Goal: Task Accomplishment & Management: Manage account settings

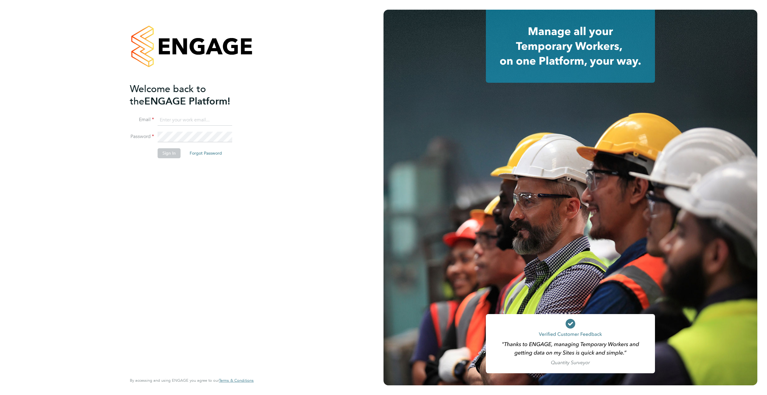
type input "supportuser4@engagetech.com"
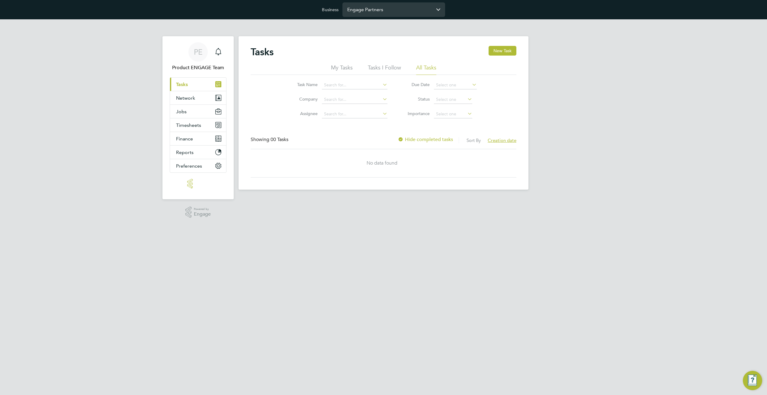
click at [398, 10] on input "Engage Partners" at bounding box center [394, 9] width 103 height 14
click at [398, 10] on input "vitry" at bounding box center [394, 9] width 103 height 14
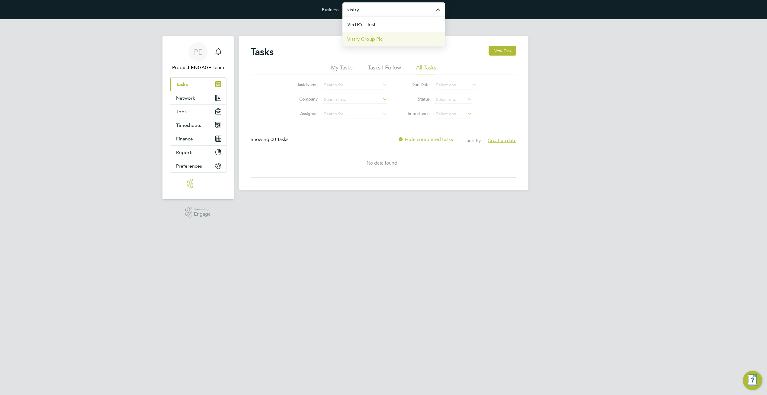
click at [386, 42] on li "Vistry Group Plc" at bounding box center [394, 39] width 103 height 15
type input "Vistry Group Plc"
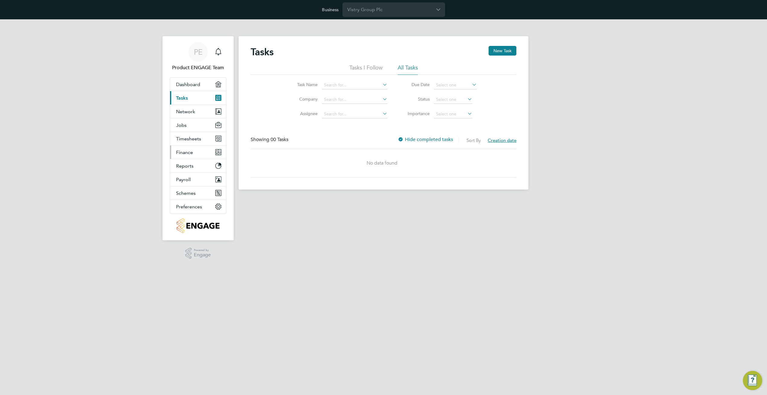
click at [195, 156] on button "Finance" at bounding box center [198, 152] width 56 height 13
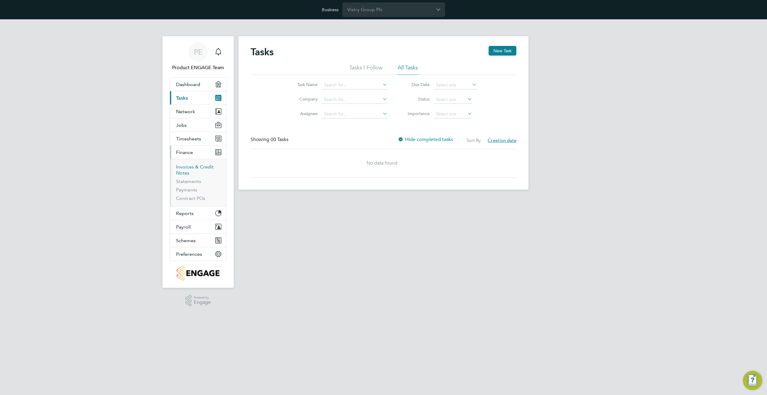
click at [186, 169] on link "Invoices & Credit Notes" at bounding box center [195, 170] width 38 height 12
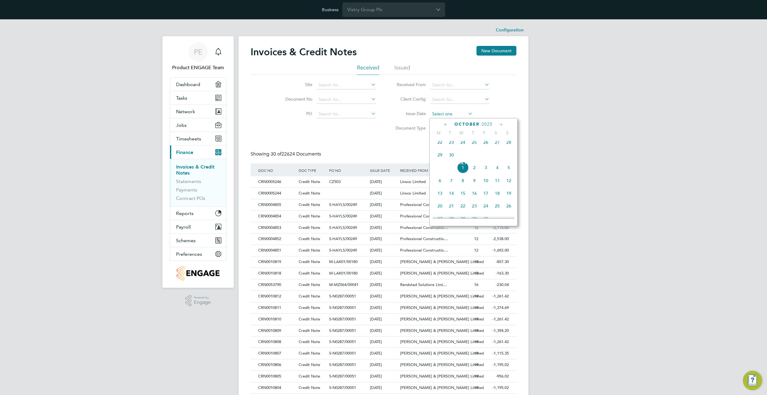
click at [453, 114] on input at bounding box center [451, 114] width 43 height 8
click at [465, 173] on span "Oct 1" at bounding box center [462, 167] width 11 height 11
type input "01 Oct 2025"
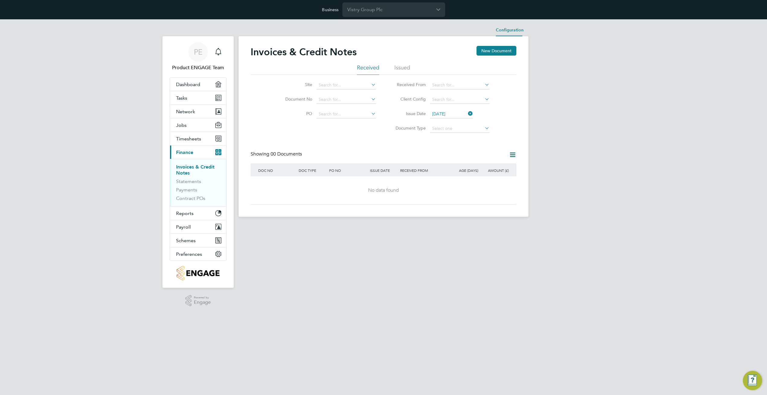
click at [506, 29] on li "Configuration" at bounding box center [510, 30] width 28 height 12
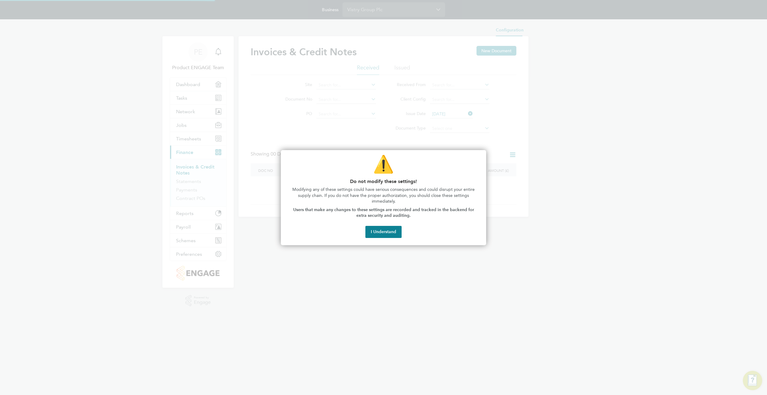
type input "INV[number:7]"
type input "CRN[number:7]"
type input "Monthly by day"
type input "16:00"
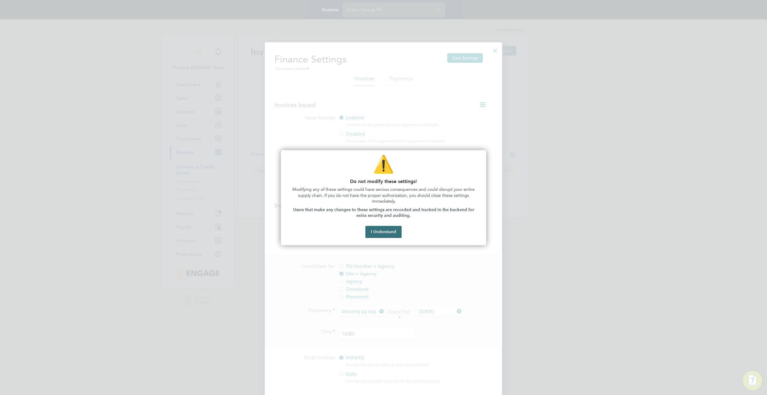
click at [391, 229] on button "I Understand" at bounding box center [384, 232] width 36 height 12
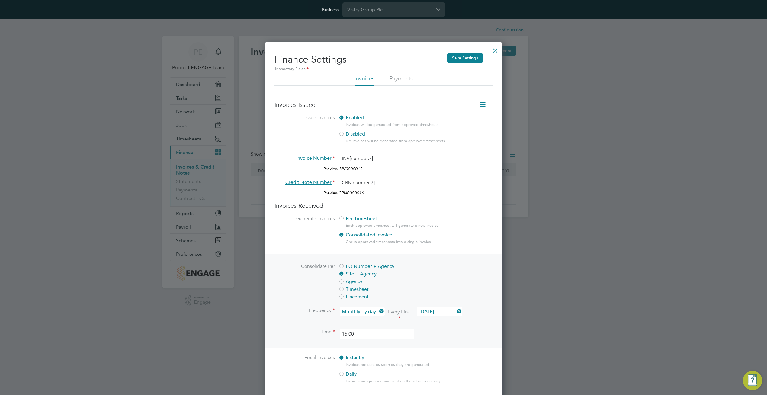
click at [494, 50] on div at bounding box center [495, 49] width 11 height 11
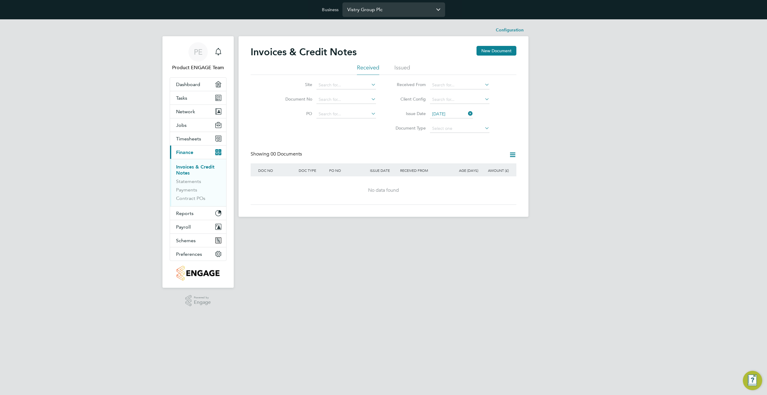
click at [414, 9] on input "Vistry Group Plc" at bounding box center [394, 9] width 103 height 14
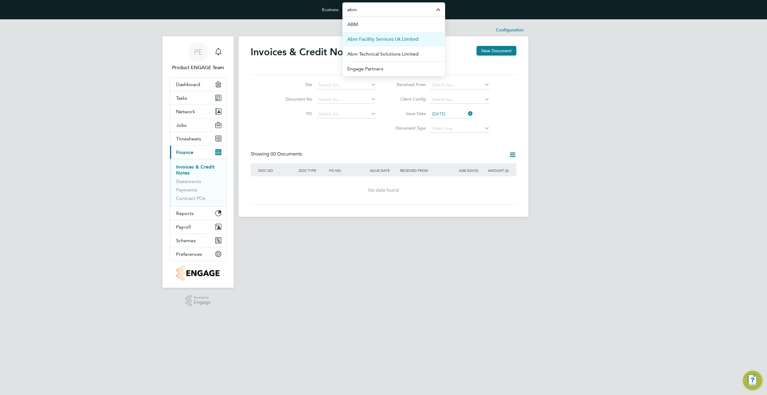
click at [407, 37] on span "Abm Facility Services Uk Limited" at bounding box center [382, 39] width 71 height 7
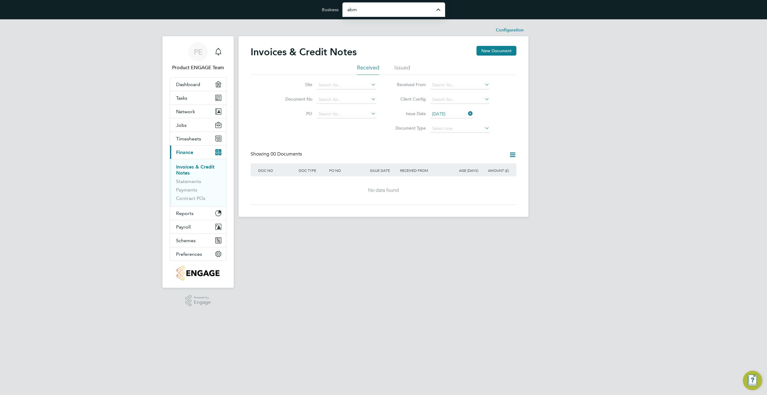
type input "Abm Facility Services Uk Limited"
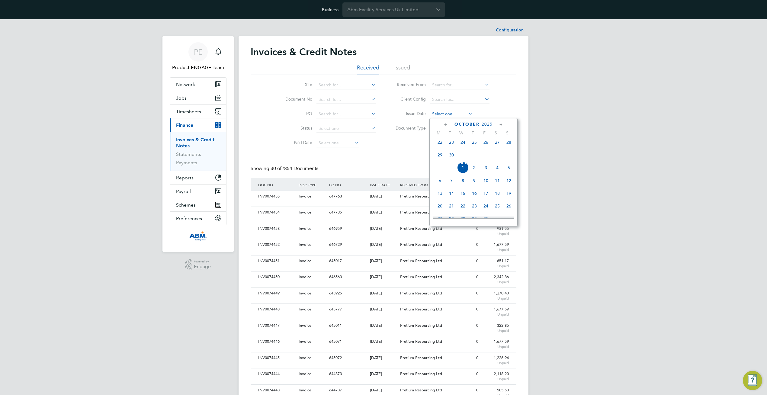
click at [450, 115] on input at bounding box center [451, 114] width 43 height 8
click at [462, 173] on span "Oct 1" at bounding box center [462, 167] width 11 height 11
type input "01 Oct 2025"
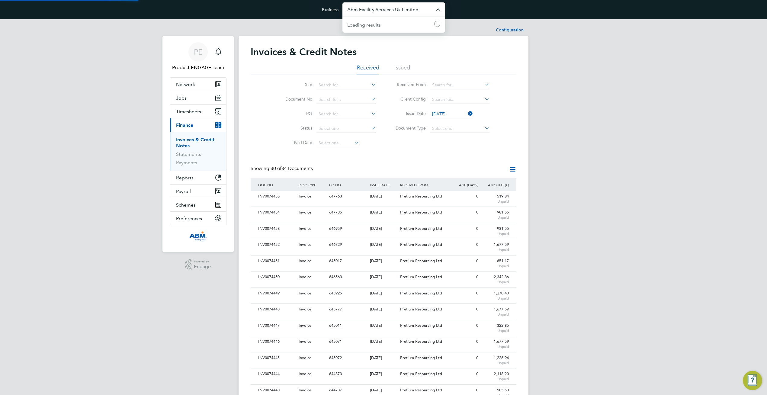
click at [371, 11] on input "Abm Facility Services Uk Limited" at bounding box center [394, 9] width 103 height 14
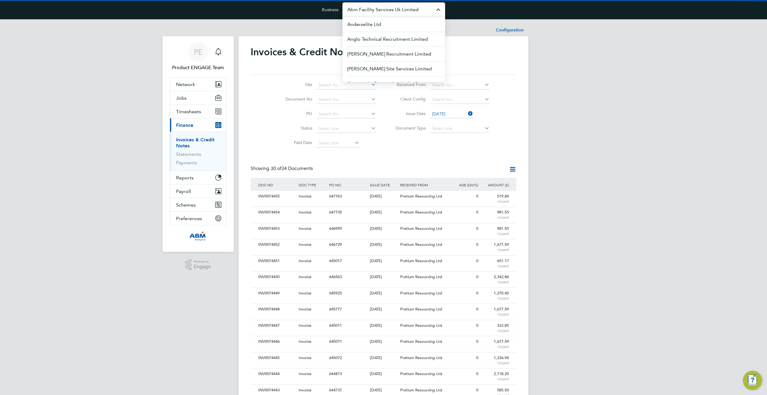
click at [371, 11] on input "Abm Facility Services Uk Limited" at bounding box center [394, 9] width 103 height 14
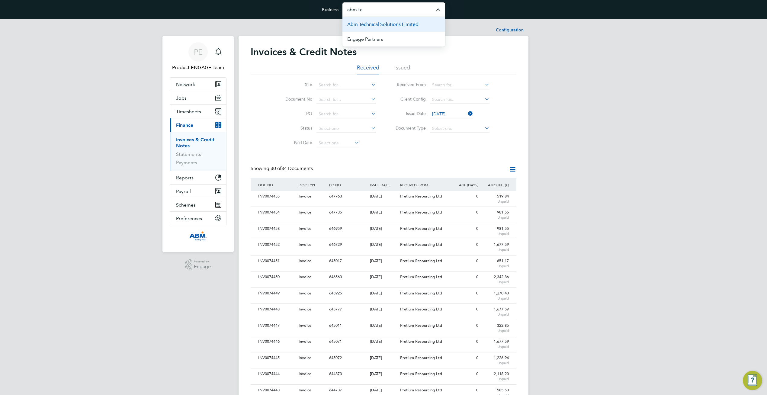
click at [407, 23] on span "Abm Technical Solutions Limited" at bounding box center [382, 24] width 71 height 7
type input "Abm Technical Solutions Limited"
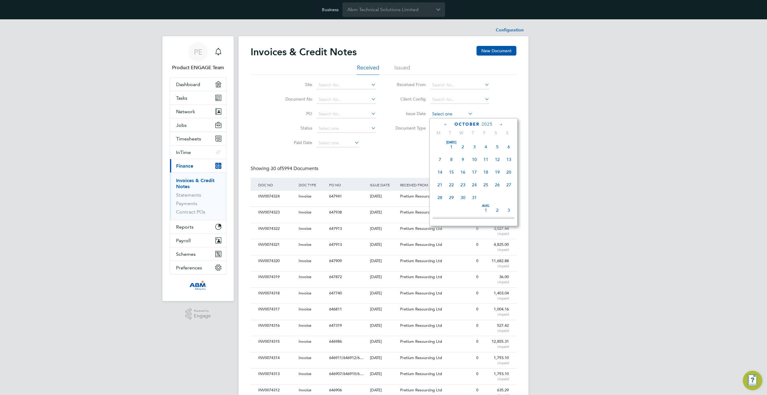
click at [447, 115] on input at bounding box center [451, 114] width 43 height 8
click at [461, 165] on span "Oct" at bounding box center [462, 163] width 11 height 3
type input "01 Oct 2025"
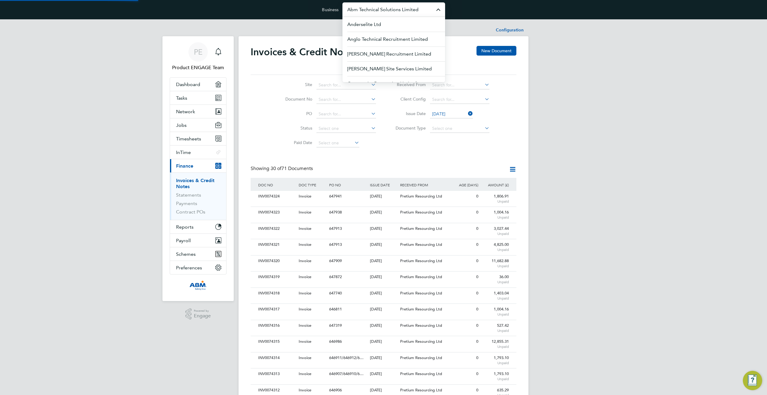
click at [378, 10] on input "Abm Technical Solutions Limited" at bounding box center [394, 9] width 103 height 14
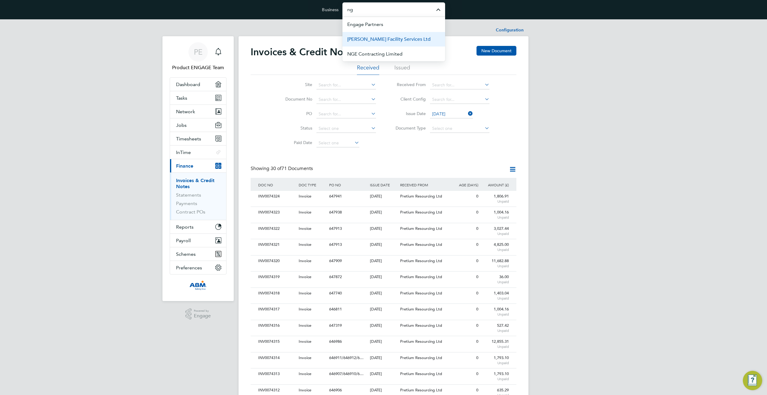
click at [383, 39] on span "[PERSON_NAME] Facility Services Ltd" at bounding box center [388, 39] width 83 height 7
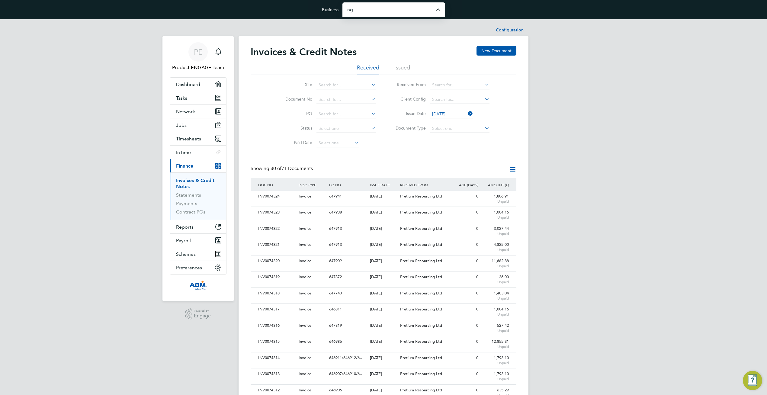
type input "[PERSON_NAME] Facility Services Ltd"
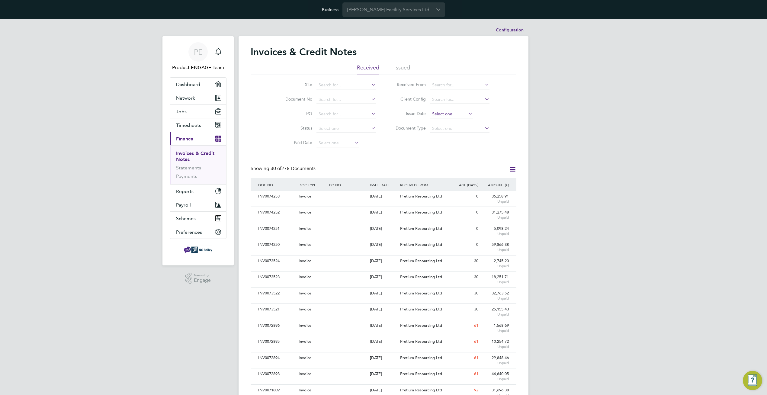
click at [453, 116] on input at bounding box center [451, 114] width 43 height 8
click at [463, 173] on span "[DATE]" at bounding box center [462, 167] width 11 height 11
type input "[DATE]"
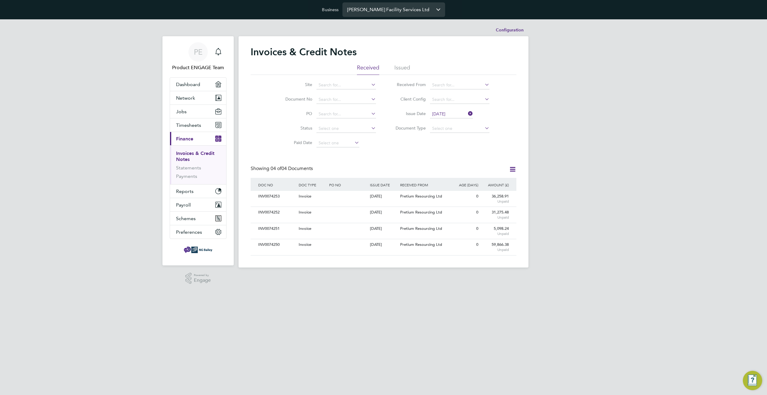
click at [376, 9] on input "NG Bailey Facility Services Ltd" at bounding box center [394, 9] width 103 height 14
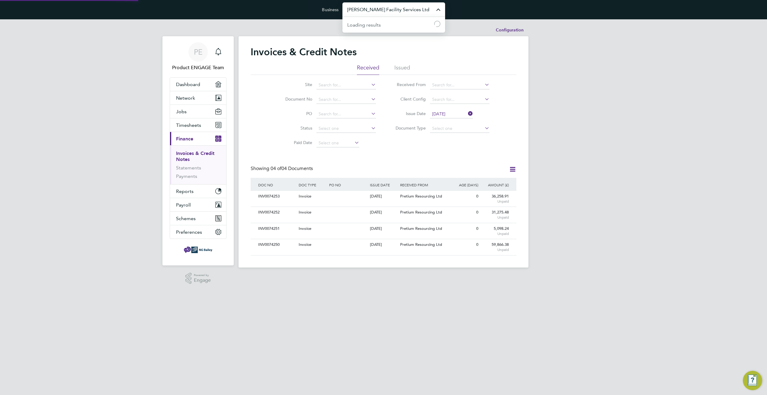
click at [376, 9] on input "NG Bailey Facility Services Ltd" at bounding box center [394, 9] width 103 height 14
click at [389, 39] on span "G4s Monitoring Technologies Limited" at bounding box center [388, 39] width 83 height 7
type input "G4s Monitoring Technologies Limited"
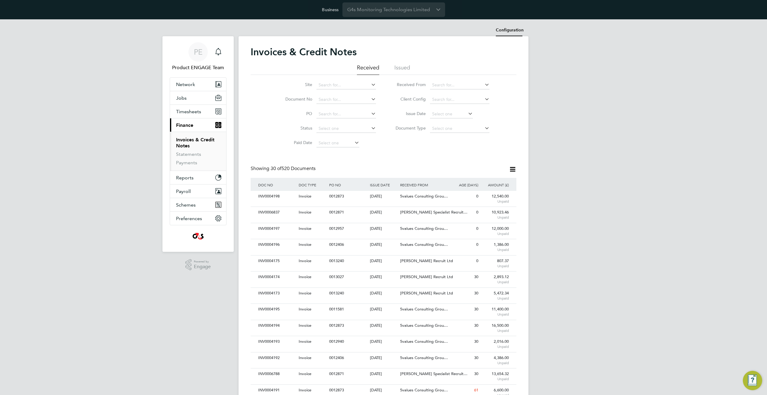
click at [516, 30] on li "Configuration" at bounding box center [510, 30] width 28 height 12
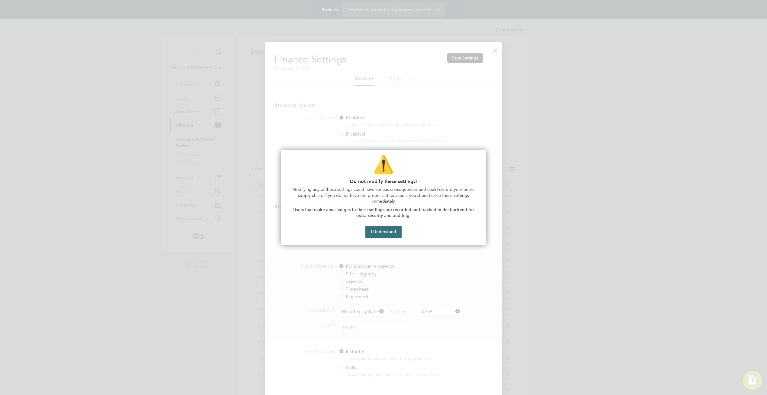
click at [393, 232] on button "I Understand" at bounding box center [384, 232] width 36 height 12
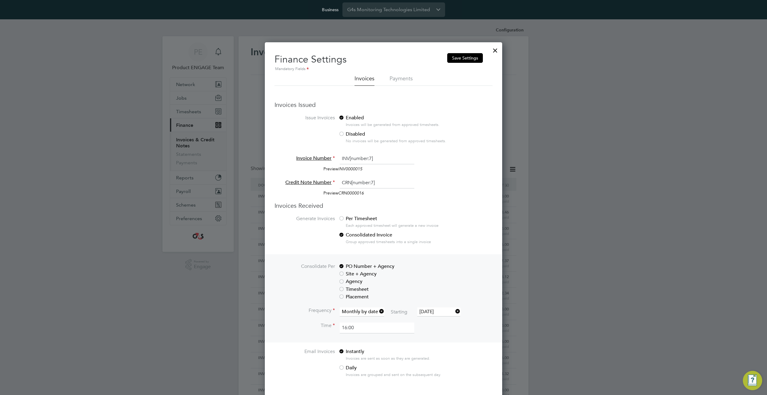
click at [497, 50] on div at bounding box center [495, 49] width 11 height 11
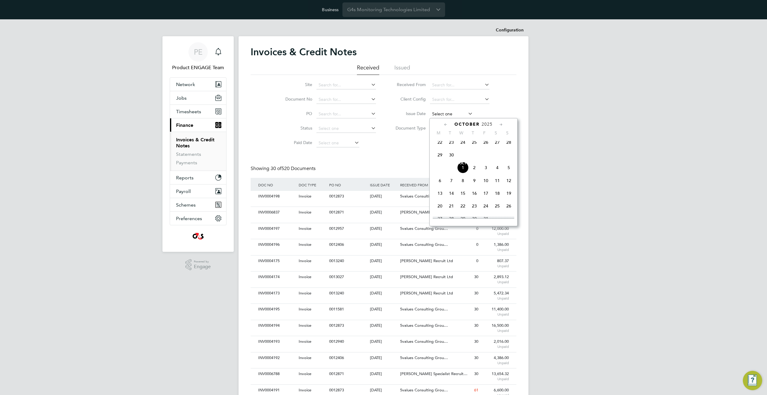
click at [449, 116] on input at bounding box center [451, 114] width 43 height 8
click at [465, 172] on span "Oct 1" at bounding box center [462, 167] width 11 height 11
type input "01 Oct 2025"
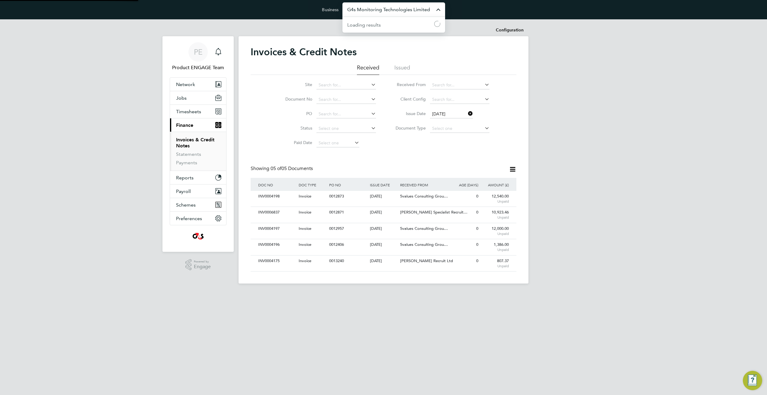
click at [383, 8] on input "G4s Monitoring Technologies Limited" at bounding box center [394, 9] width 103 height 14
click at [391, 54] on li "Vistry Group Plc" at bounding box center [394, 54] width 103 height 15
type input "Vistry Group Plc"
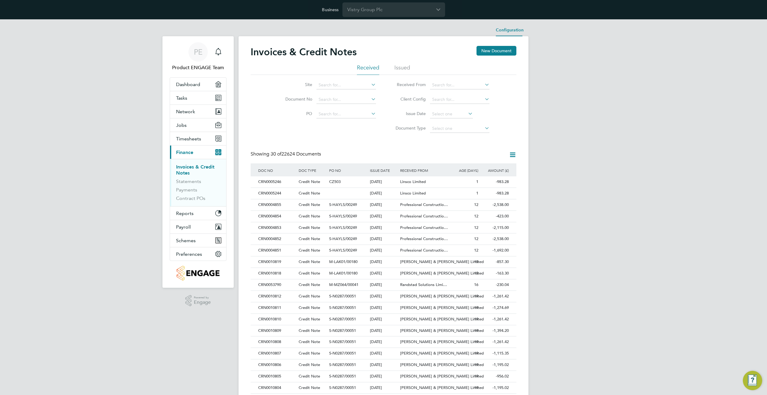
click at [510, 28] on li "Configuration" at bounding box center [510, 30] width 28 height 12
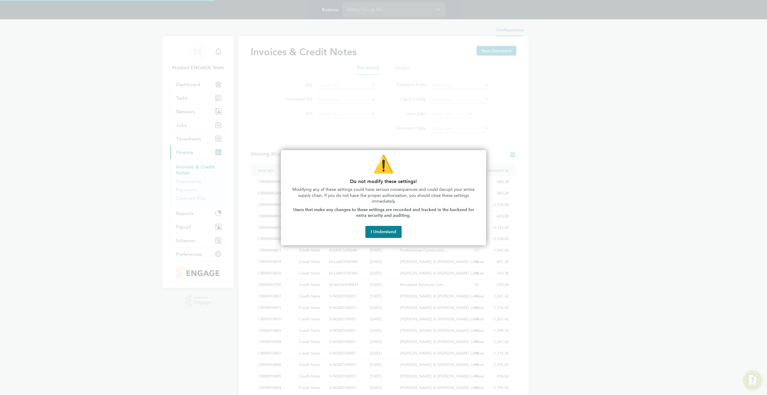
type input "INV[number:7]"
type input "CRN[number:7]"
type input "Monthly by day"
type input "16:00"
